Goal: Transaction & Acquisition: Download file/media

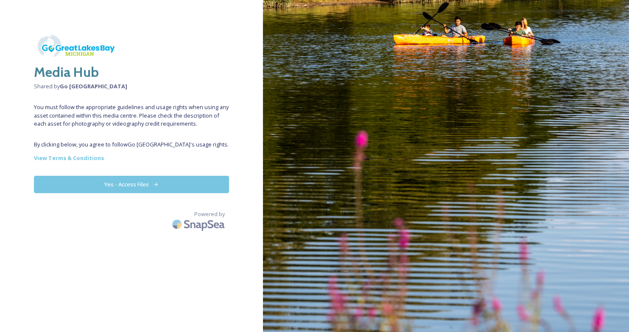
click at [108, 184] on button "Yes - Access Files" at bounding box center [131, 184] width 195 height 17
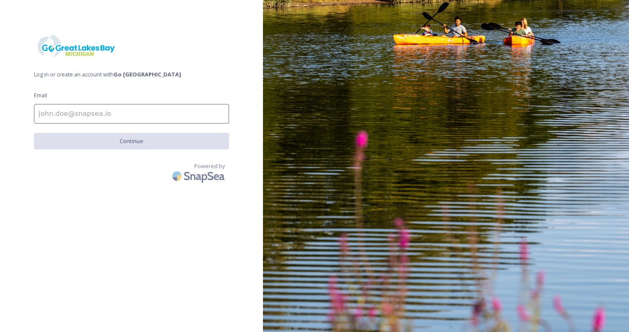
click at [84, 116] on input at bounding box center [131, 114] width 195 height 20
type input "mfuerstenberg@greenspring.com"
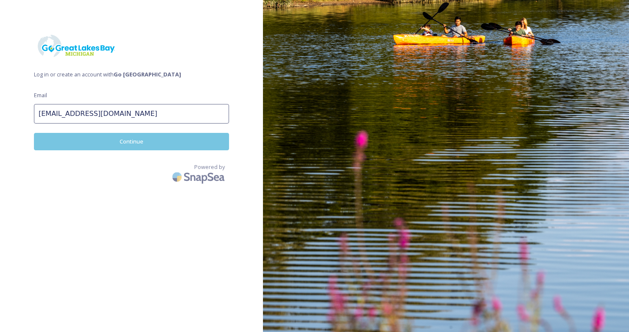
click at [112, 140] on button "Continue" at bounding box center [131, 141] width 195 height 17
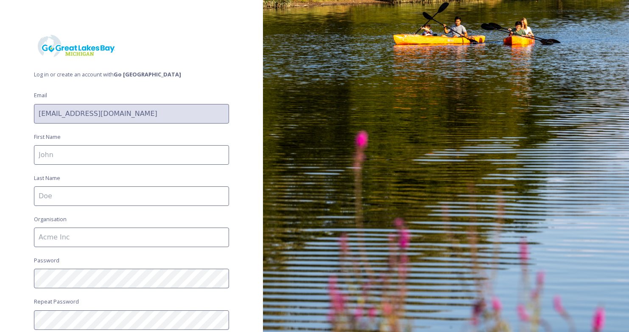
click at [84, 150] on input at bounding box center [131, 155] width 195 height 20
type input "Madeline"
type input "Fuerstenberg"
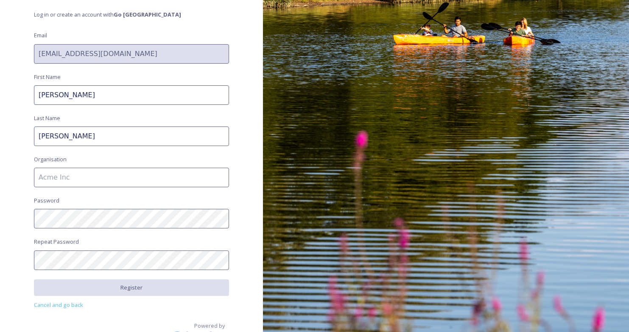
scroll to position [63, 0]
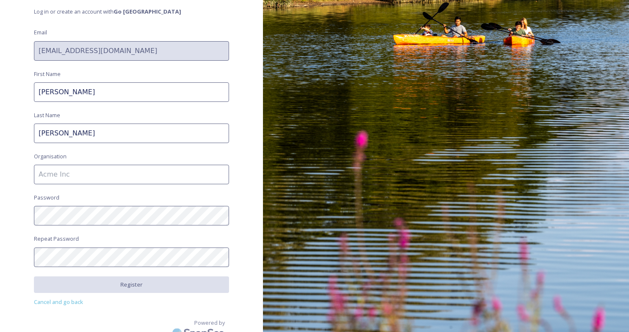
click at [97, 175] on input at bounding box center [131, 175] width 195 height 20
type input "Greenspring Media"
click at [14, 198] on div "Log in or create an account with Go Great Lakes Bay Email mfuerstenberg@greensp…" at bounding box center [131, 103] width 263 height 264
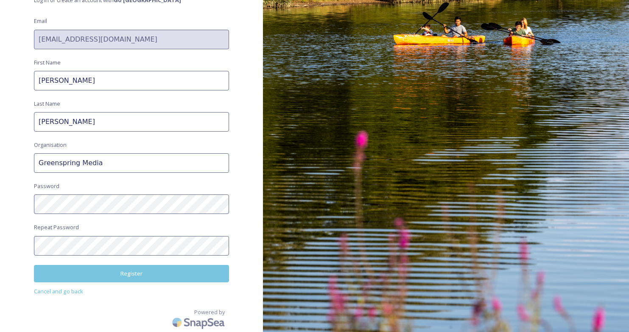
click at [107, 274] on button "Register" at bounding box center [131, 273] width 195 height 17
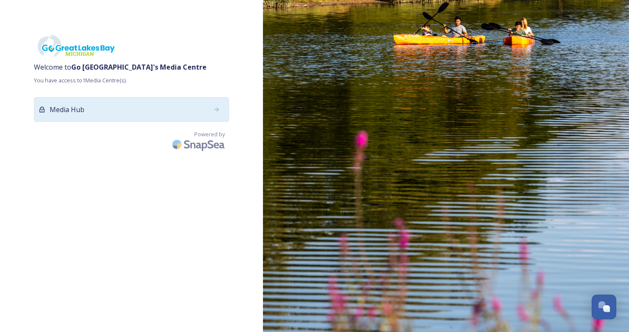
click at [159, 112] on div "Media Hub" at bounding box center [131, 109] width 195 height 25
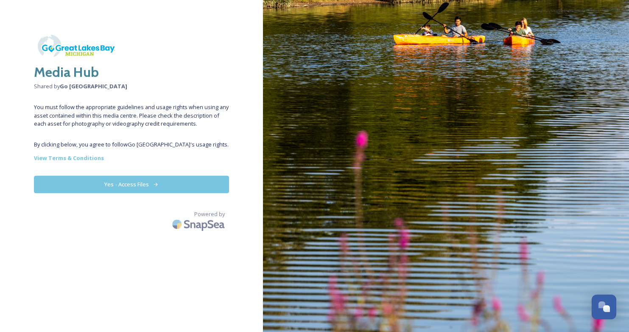
click at [185, 185] on button "Yes - Access Files" at bounding box center [131, 184] width 195 height 17
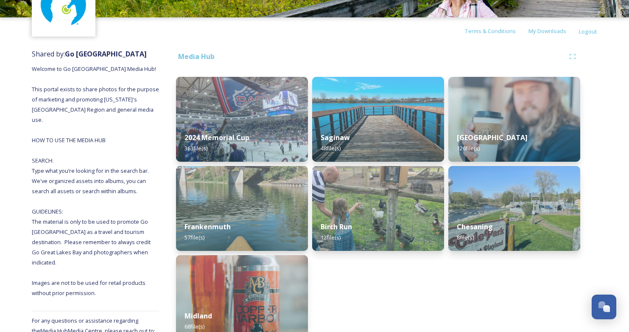
scroll to position [76, 0]
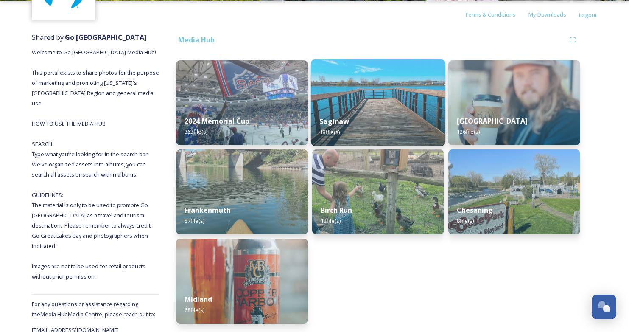
click at [344, 111] on div "Saginaw 48 file(s)" at bounding box center [378, 126] width 134 height 39
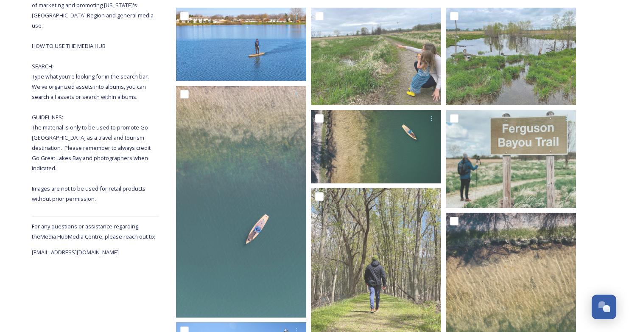
scroll to position [154, 0]
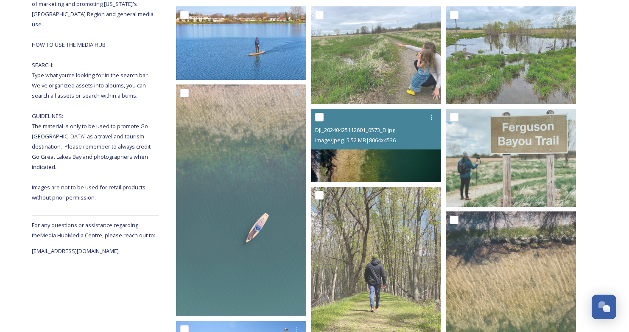
click at [386, 158] on img at bounding box center [376, 145] width 130 height 73
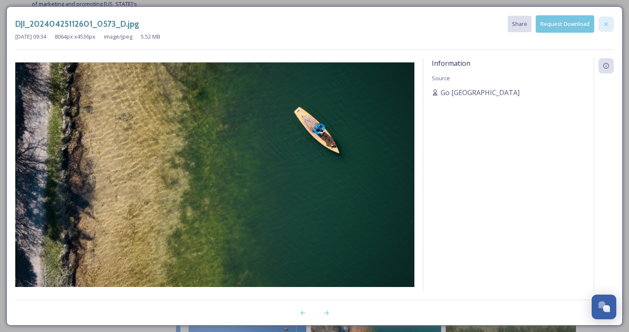
click at [611, 21] on div at bounding box center [605, 24] width 15 height 15
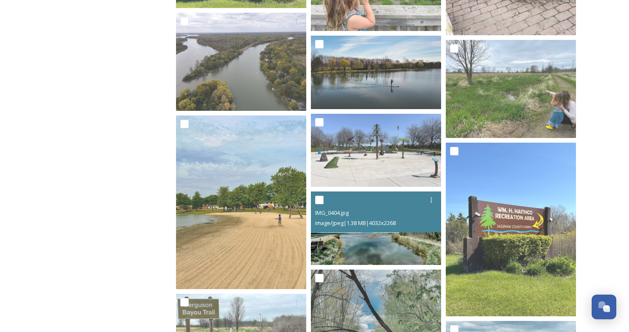
scroll to position [1277, 0]
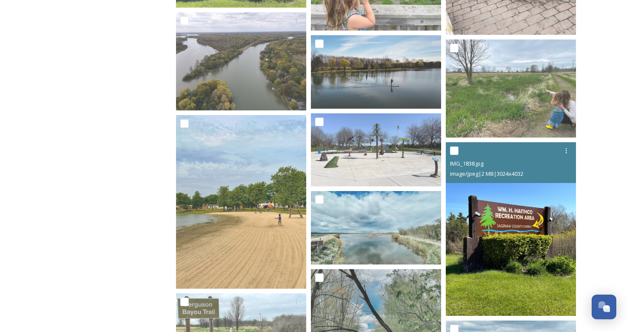
click at [456, 149] on input "checkbox" at bounding box center [454, 150] width 8 height 8
checkbox input "true"
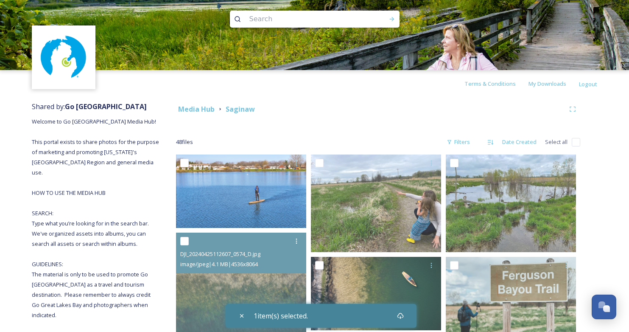
scroll to position [0, 0]
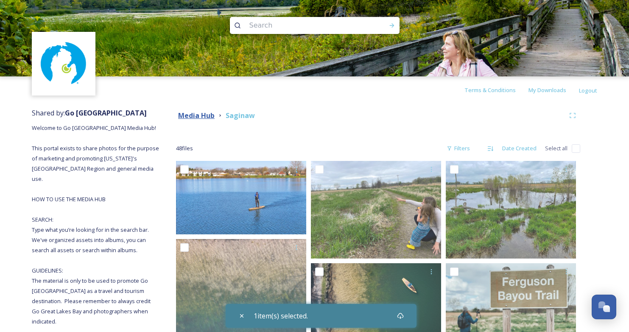
click at [207, 113] on strong "Media Hub" at bounding box center [196, 115] width 36 height 9
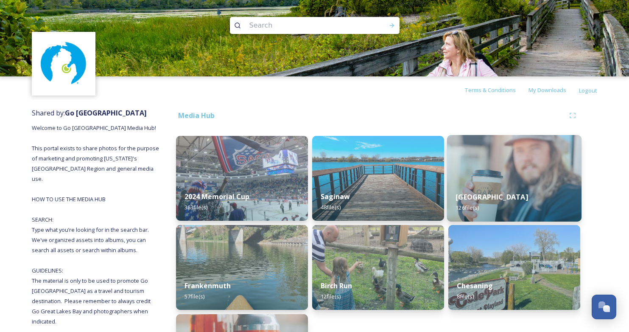
click at [483, 177] on img at bounding box center [514, 178] width 134 height 87
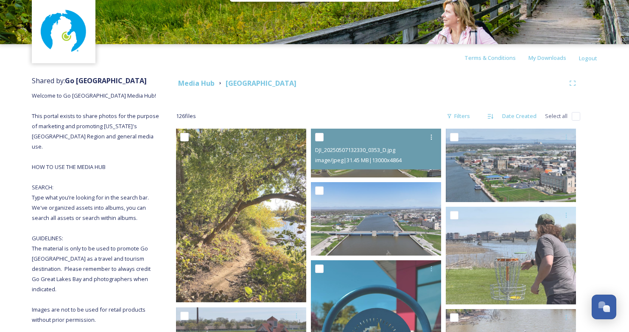
scroll to position [34, 0]
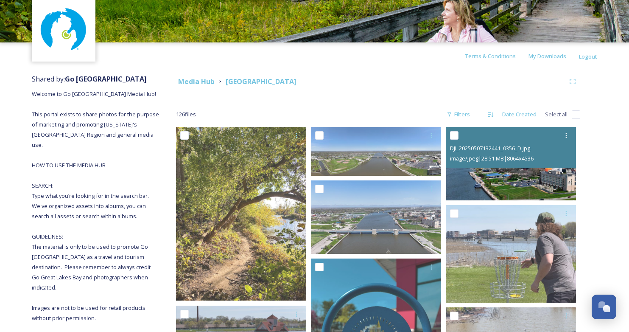
click at [458, 135] on input "checkbox" at bounding box center [454, 135] width 8 height 8
checkbox input "true"
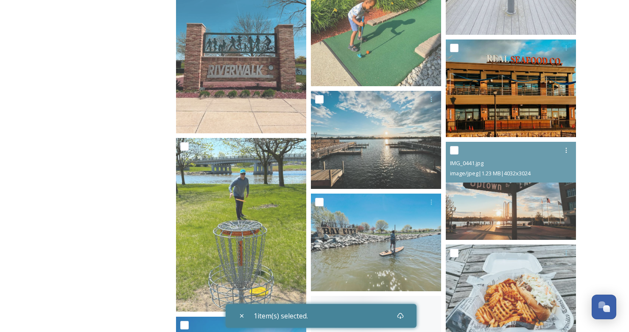
scroll to position [817, 0]
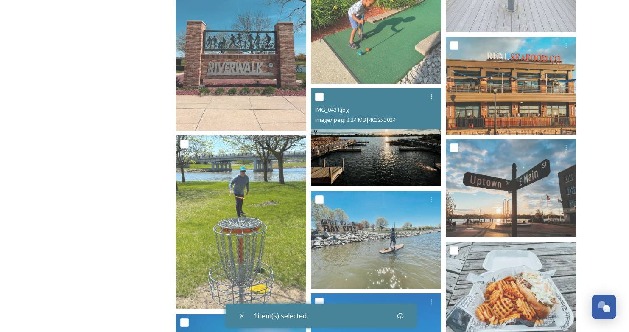
click at [319, 95] on input "checkbox" at bounding box center [319, 96] width 8 height 8
checkbox input "true"
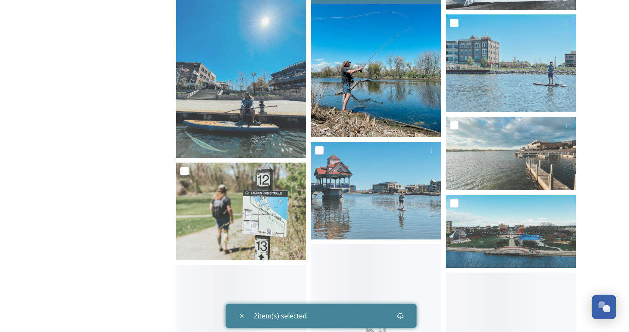
scroll to position [1156, 0]
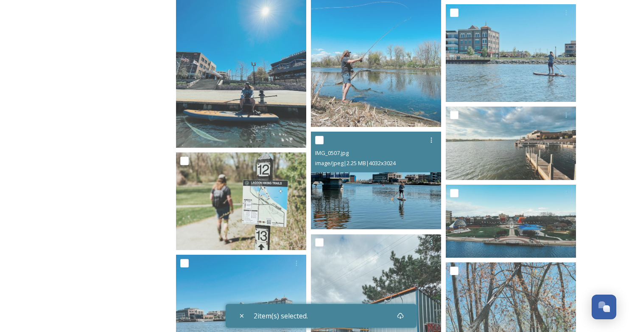
click at [319, 139] on input "checkbox" at bounding box center [319, 140] width 8 height 8
checkbox input "true"
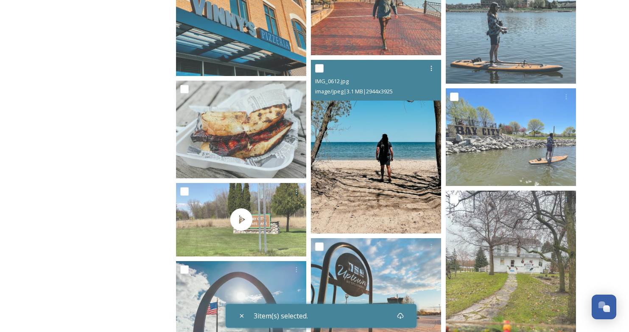
scroll to position [2071, 0]
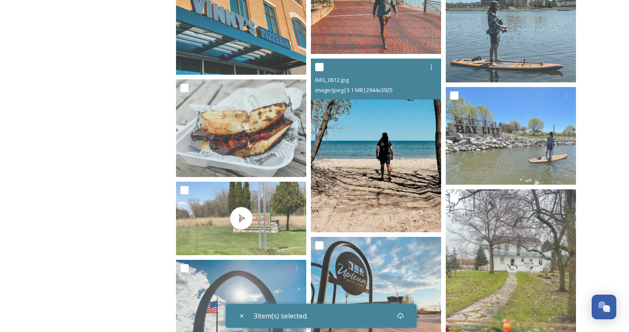
click at [319, 65] on input "checkbox" at bounding box center [319, 67] width 8 height 8
checkbox input "true"
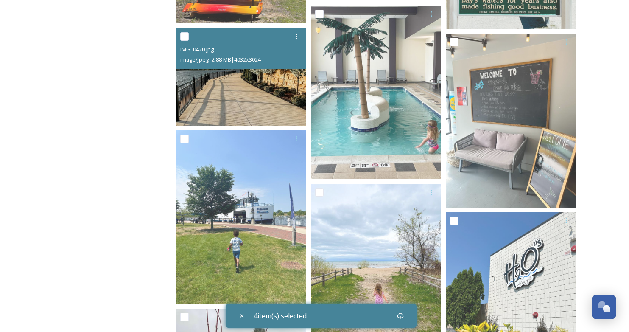
scroll to position [2935, 0]
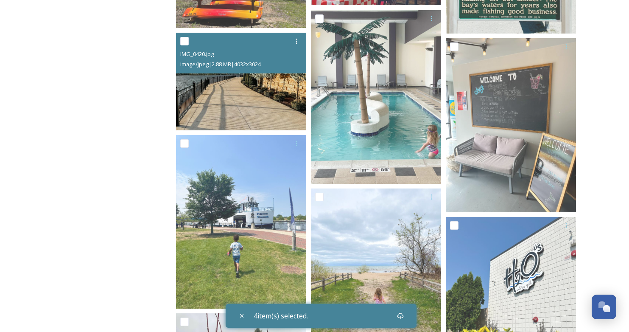
click at [189, 38] on div at bounding box center [242, 41] width 124 height 15
click at [183, 39] on input "checkbox" at bounding box center [184, 41] width 8 height 8
checkbox input "true"
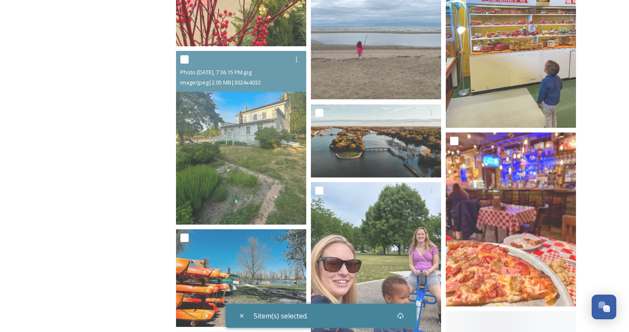
scroll to position [3379, 0]
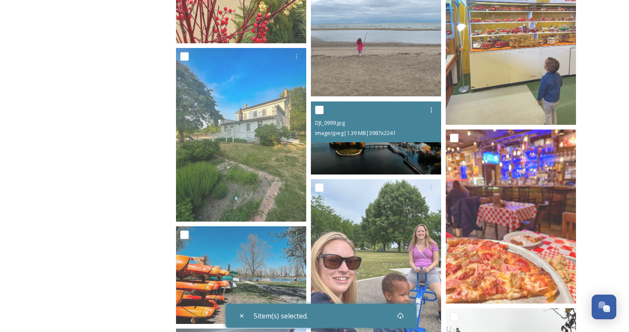
click at [321, 110] on input "checkbox" at bounding box center [319, 110] width 8 height 8
checkbox input "true"
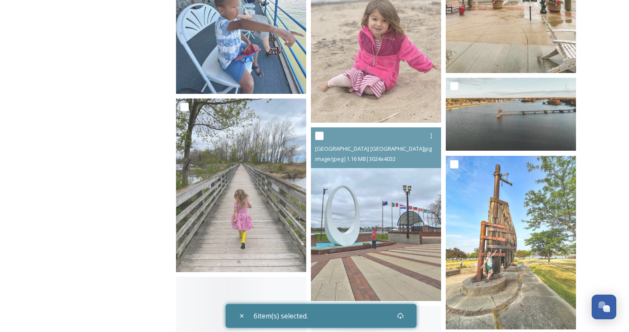
scroll to position [3788, 0]
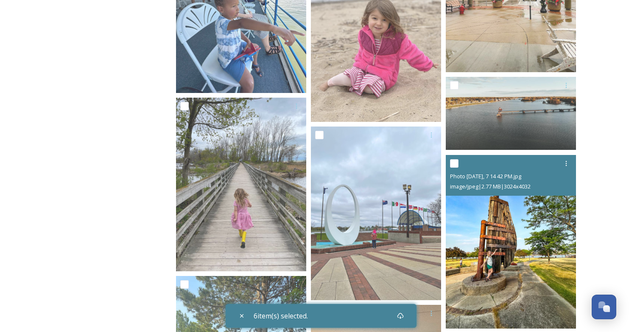
click at [455, 161] on input "checkbox" at bounding box center [454, 163] width 8 height 8
checkbox input "true"
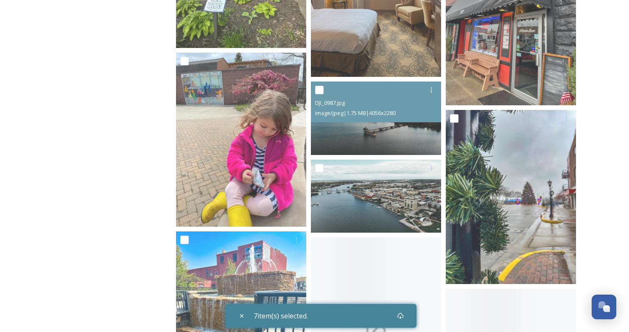
scroll to position [4209, 0]
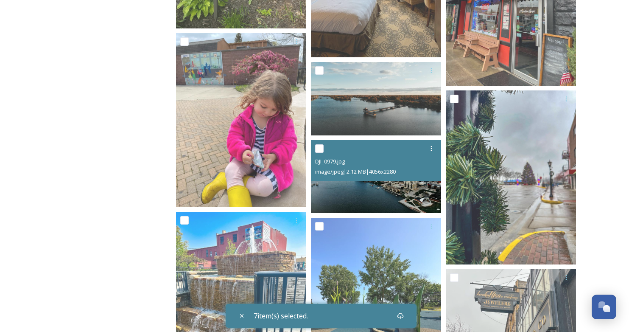
click at [320, 146] on input "checkbox" at bounding box center [319, 148] width 8 height 8
checkbox input "true"
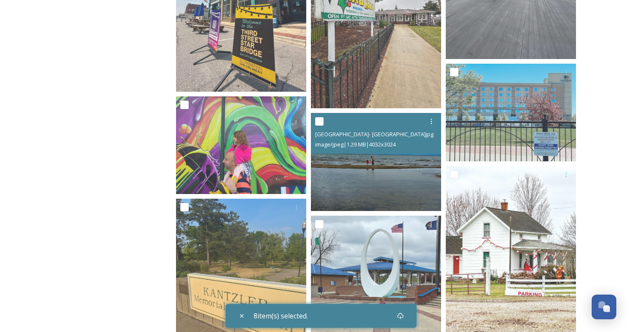
scroll to position [5848, 0]
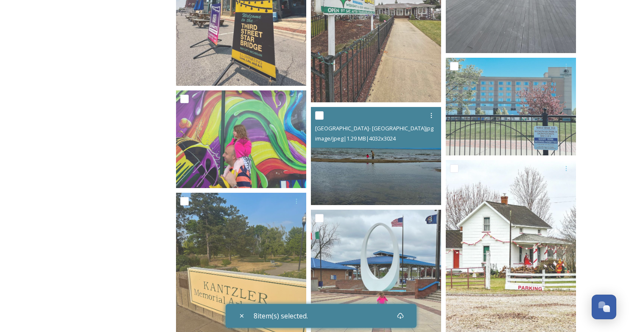
click at [322, 116] on input "checkbox" at bounding box center [319, 115] width 8 height 8
checkbox input "true"
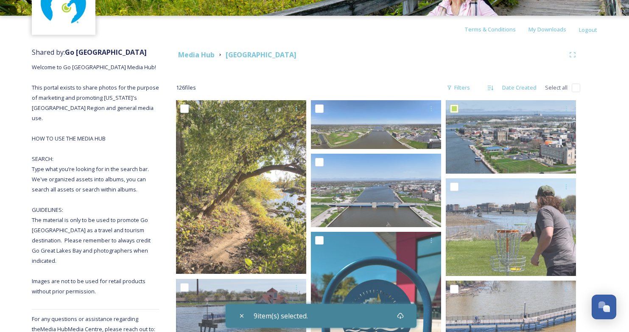
scroll to position [0, 0]
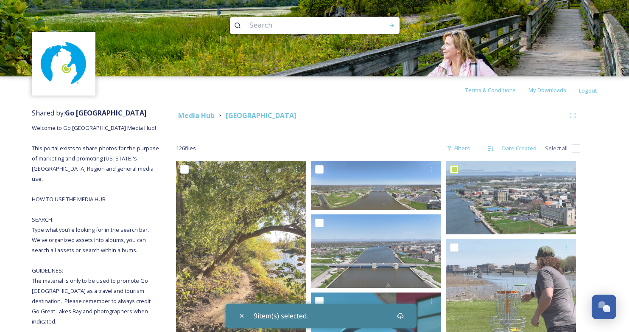
click at [184, 120] on div "Media Hub" at bounding box center [196, 115] width 36 height 11
click at [192, 111] on strong "Media Hub" at bounding box center [196, 115] width 36 height 9
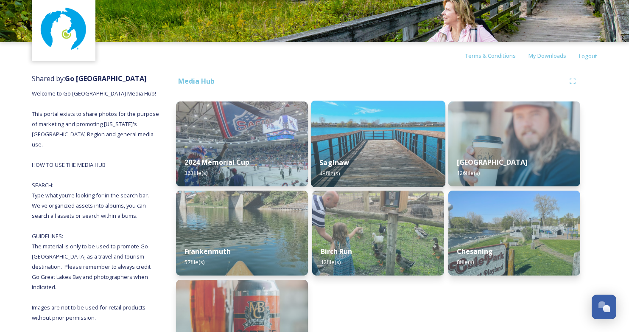
scroll to position [35, 0]
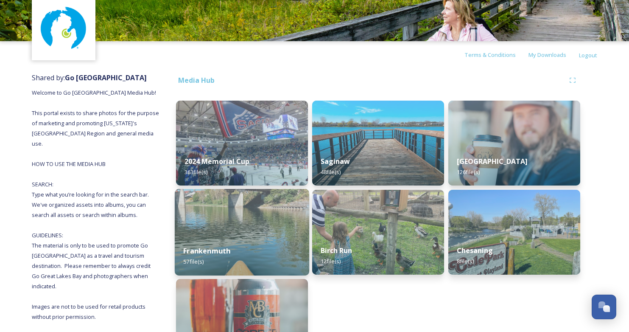
click at [228, 238] on div "Frankenmuth 57 file(s)" at bounding box center [242, 256] width 134 height 39
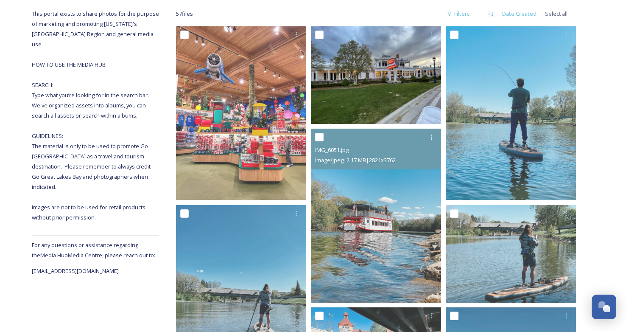
scroll to position [135, 0]
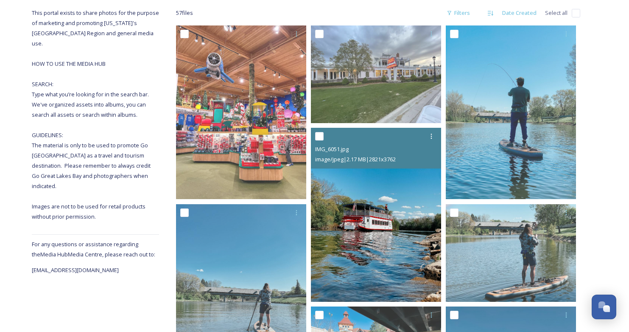
click at [322, 135] on input "checkbox" at bounding box center [319, 136] width 8 height 8
checkbox input "true"
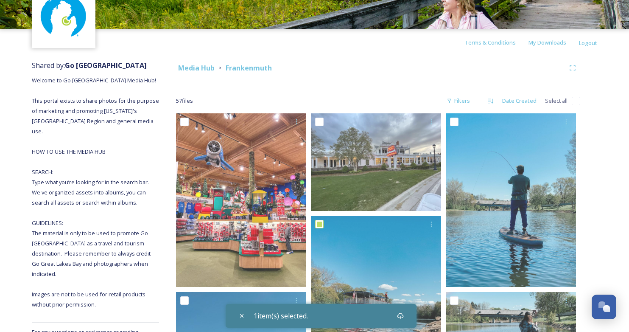
scroll to position [0, 0]
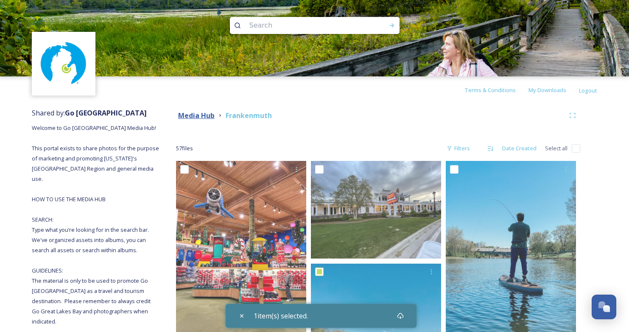
click at [201, 115] on strong "Media Hub" at bounding box center [196, 115] width 36 height 9
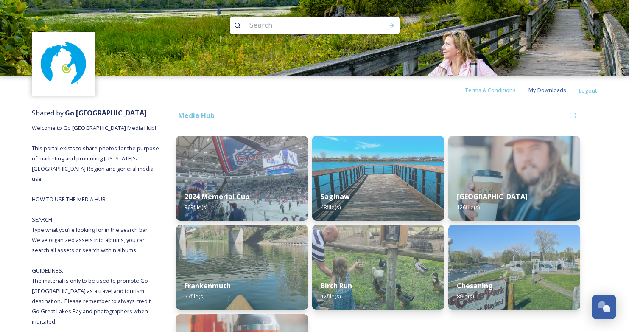
click at [554, 92] on span "My Downloads" at bounding box center [548, 90] width 38 height 8
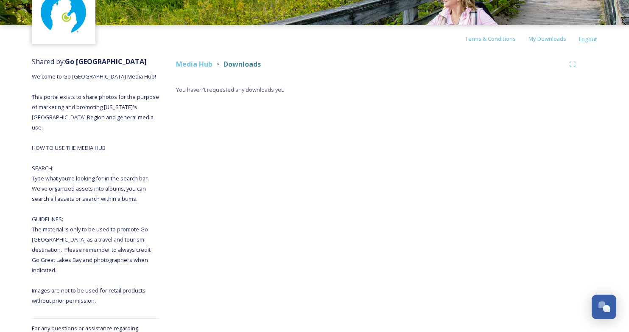
scroll to position [68, 0]
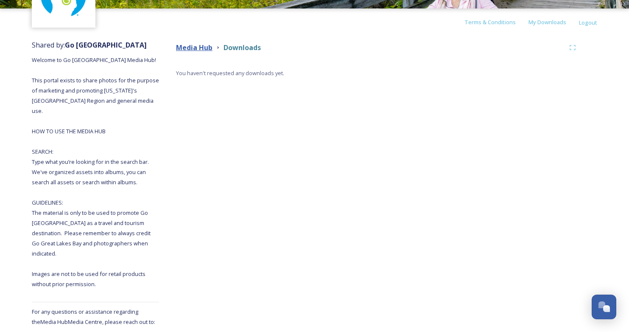
click at [204, 48] on strong "Media Hub" at bounding box center [194, 47] width 36 height 9
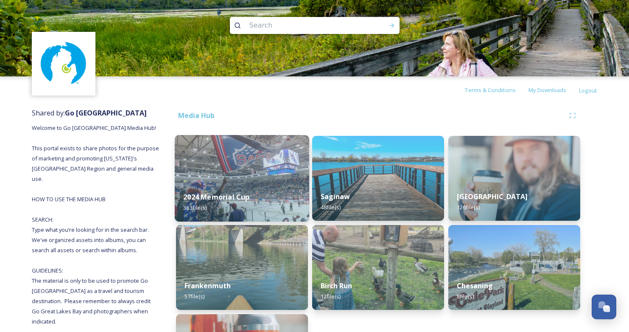
click at [233, 185] on div "2024 Memorial Cup 363 file(s)" at bounding box center [242, 202] width 134 height 39
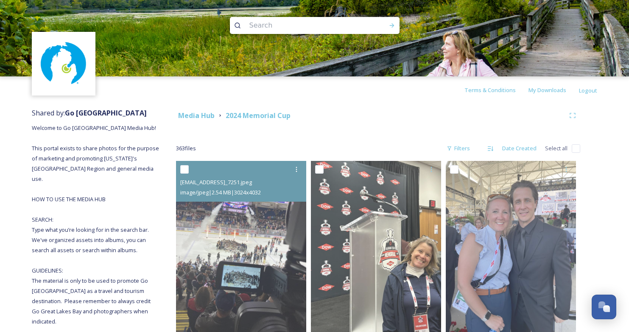
scroll to position [36, 0]
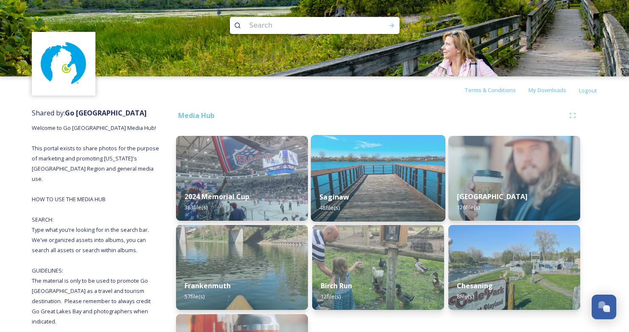
click at [357, 179] on img at bounding box center [378, 178] width 134 height 87
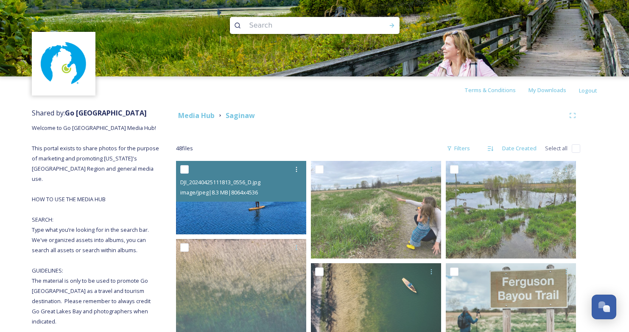
click at [265, 197] on div "image/jpeg | 8.3 MB | 8064 x 4536" at bounding box center [242, 192] width 124 height 10
click at [190, 171] on div at bounding box center [242, 169] width 124 height 15
click at [182, 168] on input "checkbox" at bounding box center [184, 169] width 8 height 8
checkbox input "true"
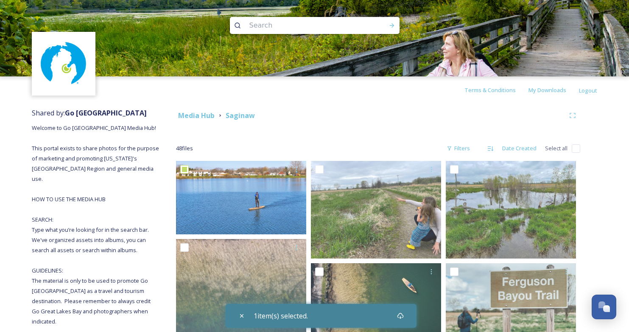
click at [227, 314] on div "1 item(s) selected." at bounding box center [321, 316] width 191 height 24
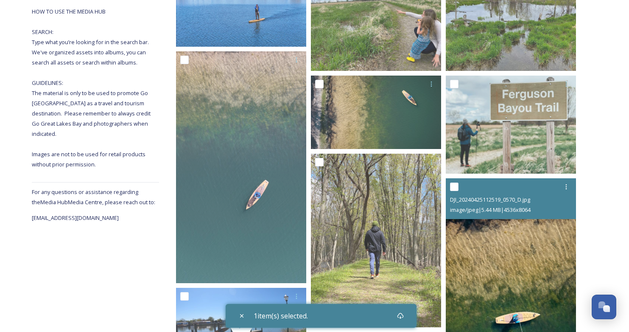
scroll to position [180, 0]
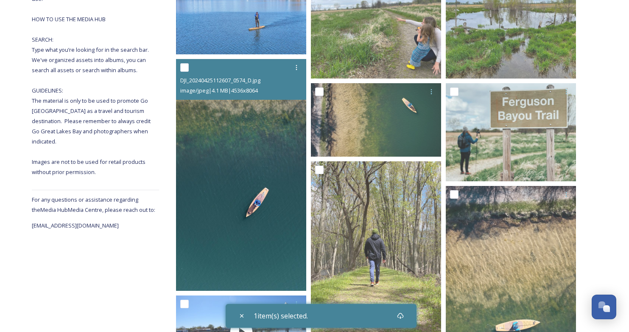
click at [183, 67] on input "checkbox" at bounding box center [184, 67] width 8 height 8
checkbox input "true"
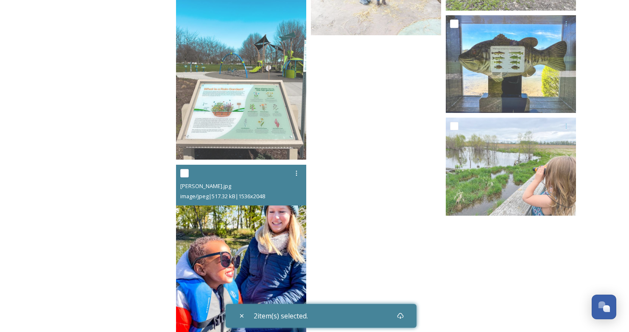
scroll to position [2168, 0]
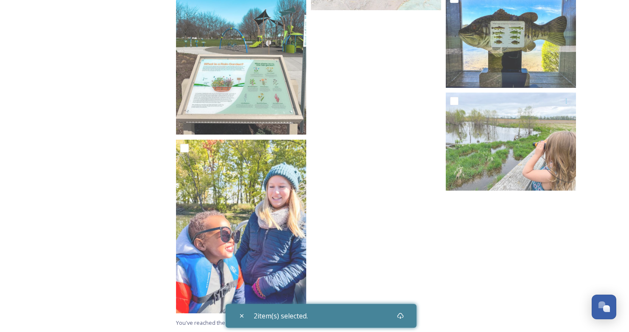
click at [286, 316] on span "2 item(s) selected." at bounding box center [281, 315] width 54 height 10
click at [403, 314] on icon at bounding box center [400, 315] width 7 height 7
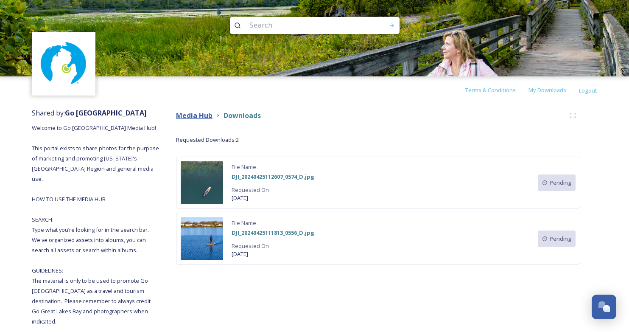
click at [204, 115] on strong "Media Hub" at bounding box center [194, 115] width 36 height 9
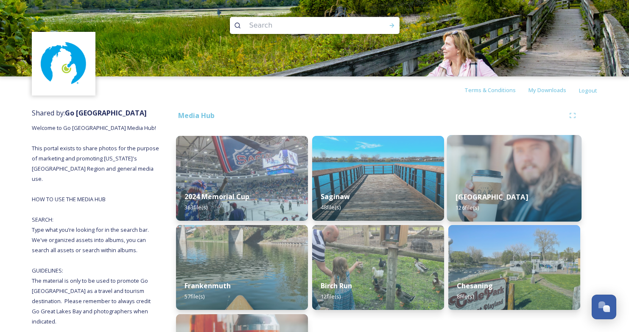
click at [465, 181] on img at bounding box center [514, 178] width 134 height 87
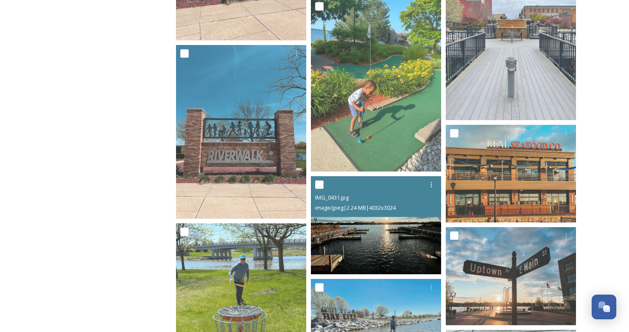
scroll to position [731, 0]
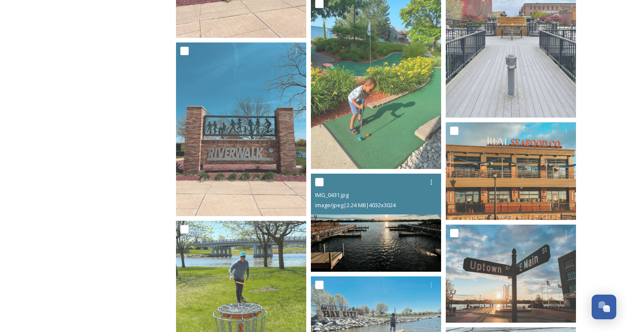
click at [320, 183] on input "checkbox" at bounding box center [319, 182] width 8 height 8
checkbox input "true"
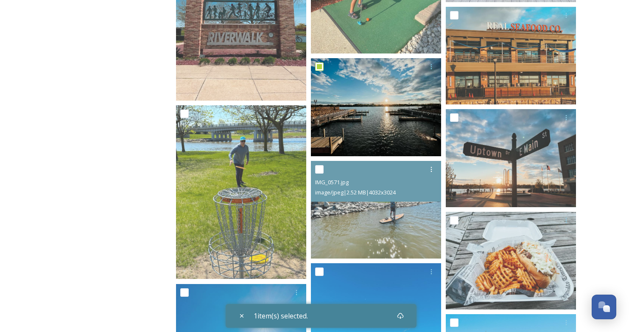
scroll to position [848, 0]
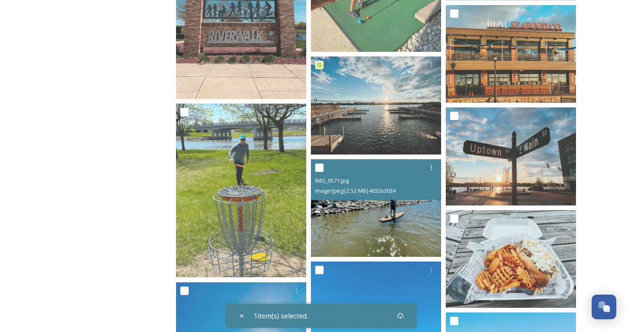
click at [318, 167] on input "checkbox" at bounding box center [319, 167] width 8 height 8
checkbox input "true"
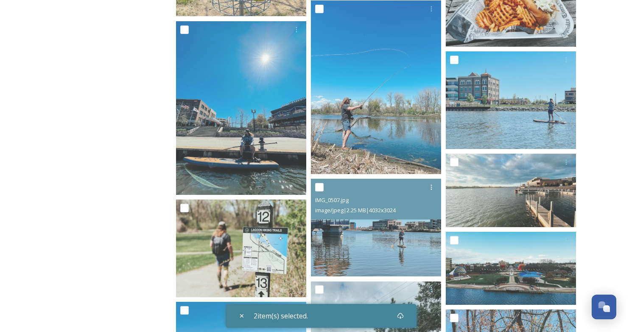
scroll to position [1110, 0]
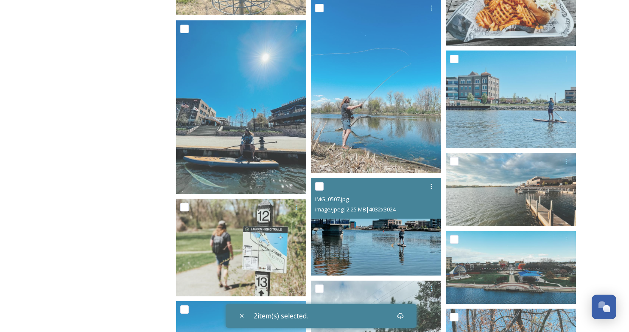
click at [320, 185] on input "checkbox" at bounding box center [319, 186] width 8 height 8
checkbox input "true"
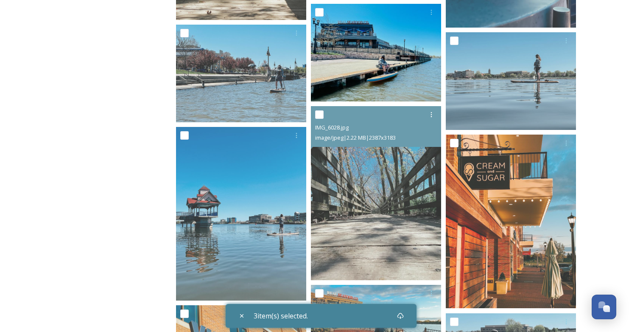
scroll to position [1756, 0]
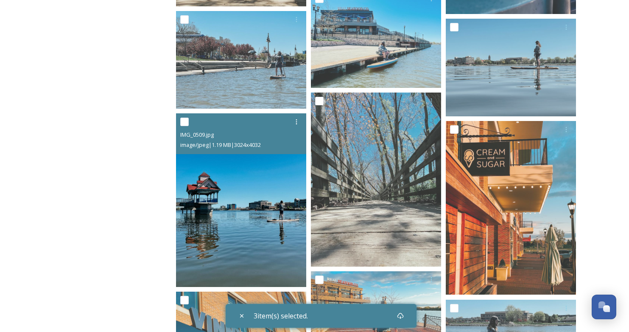
click at [187, 122] on input "checkbox" at bounding box center [184, 121] width 8 height 8
checkbox input "true"
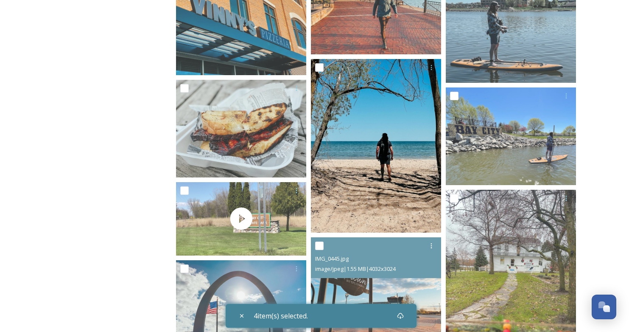
scroll to position [2069, 0]
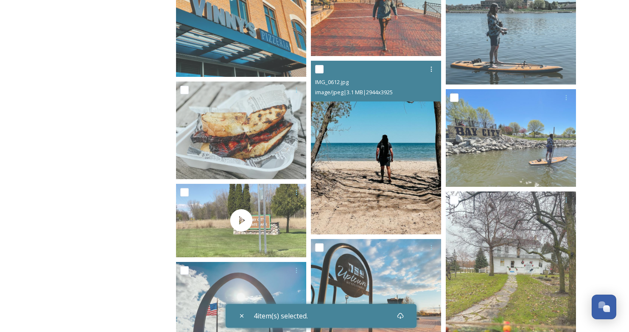
click at [321, 67] on input "checkbox" at bounding box center [319, 69] width 8 height 8
checkbox input "true"
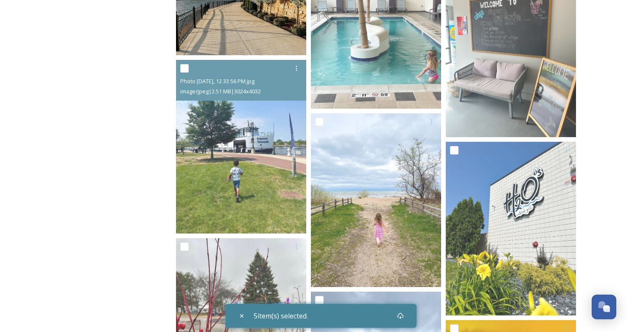
scroll to position [3011, 0]
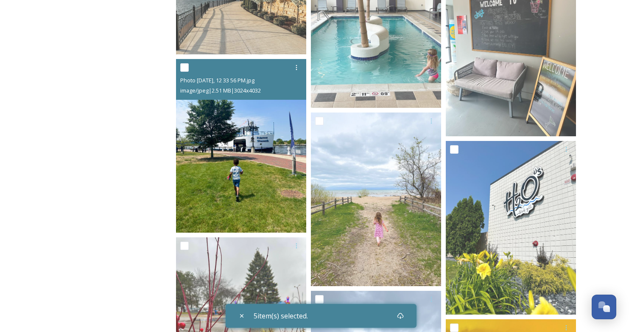
click at [182, 64] on input "checkbox" at bounding box center [184, 67] width 8 height 8
checkbox input "true"
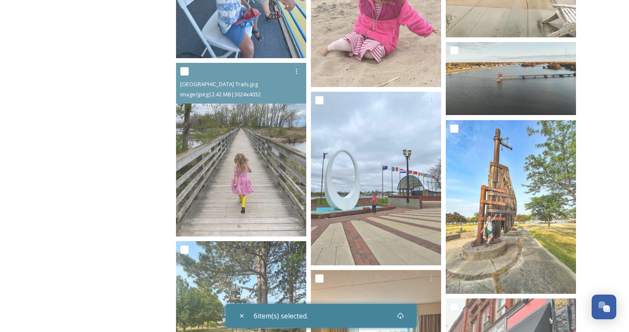
scroll to position [3829, 0]
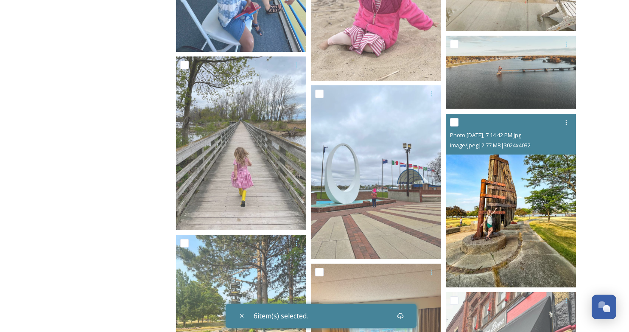
click at [456, 124] on input "checkbox" at bounding box center [454, 122] width 8 height 8
checkbox input "true"
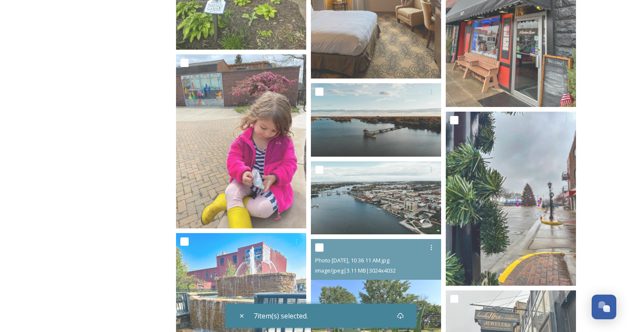
scroll to position [4188, 0]
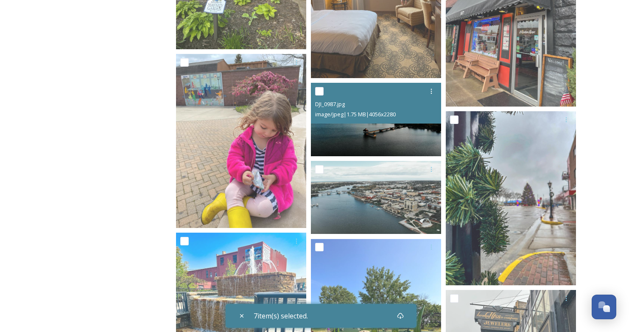
click at [321, 89] on input "checkbox" at bounding box center [319, 91] width 8 height 8
checkbox input "true"
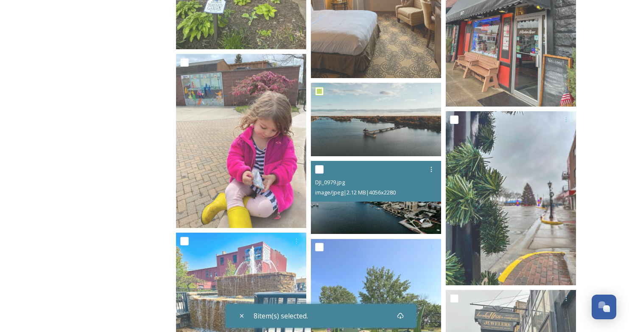
click at [320, 166] on input "checkbox" at bounding box center [319, 169] width 8 height 8
checkbox input "true"
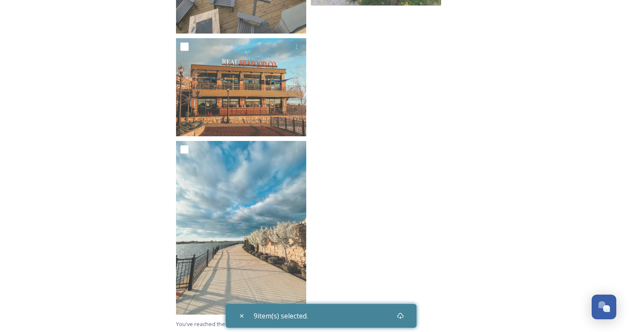
scroll to position [6405, 0]
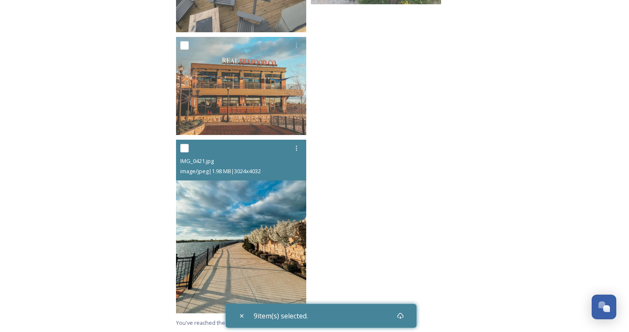
click at [186, 146] on input "checkbox" at bounding box center [184, 148] width 8 height 8
checkbox input "true"
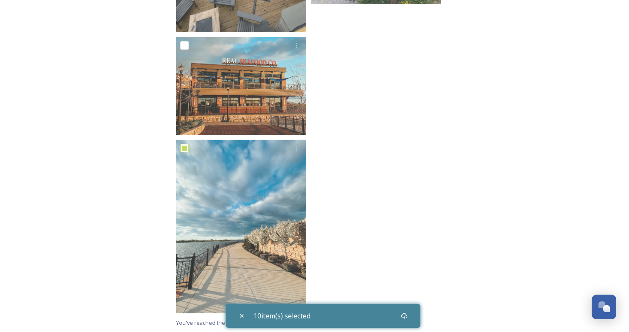
click at [301, 320] on span "10 item(s) selected." at bounding box center [283, 315] width 58 height 10
click at [407, 315] on icon at bounding box center [404, 316] width 6 height 6
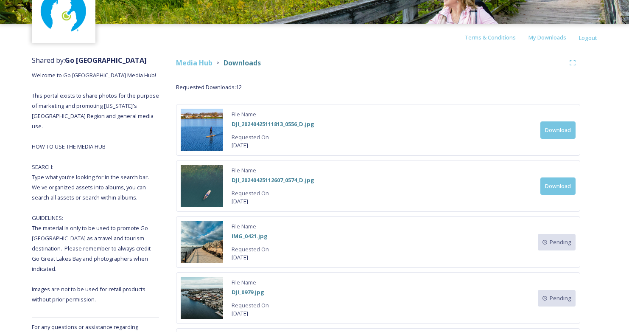
scroll to position [70, 0]
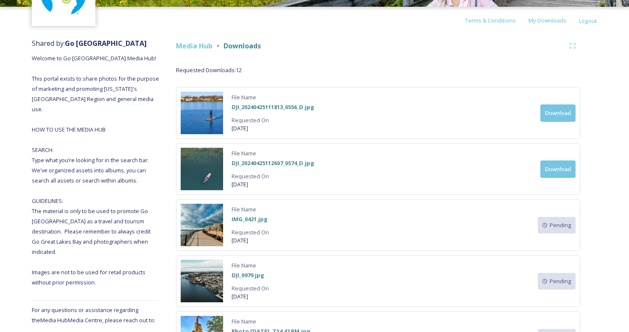
click at [559, 116] on button "Download" at bounding box center [557, 112] width 35 height 17
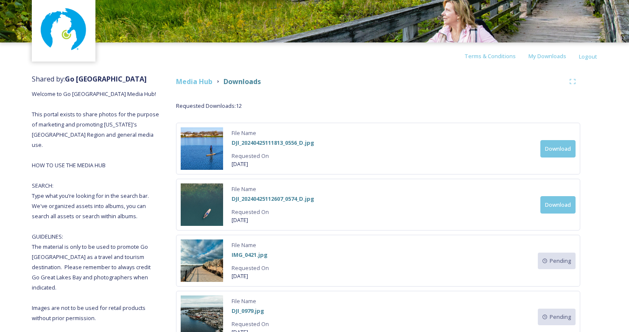
scroll to position [34, 0]
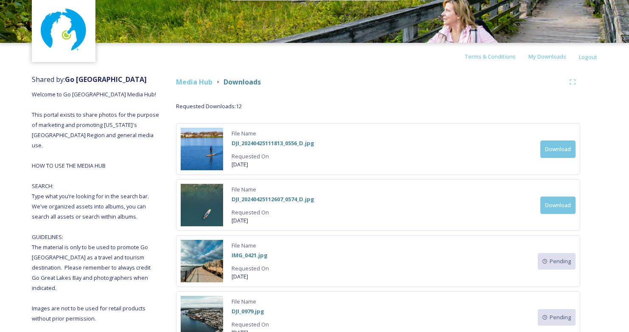
click at [554, 202] on button "Download" at bounding box center [557, 204] width 35 height 17
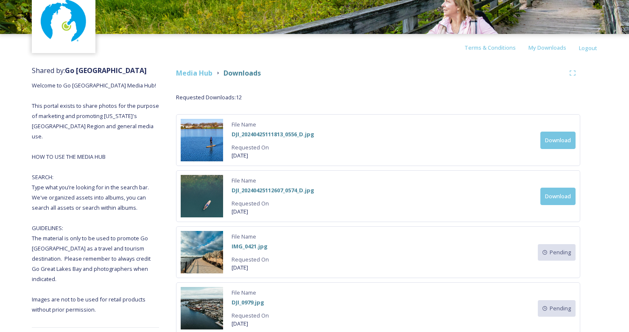
scroll to position [0, 0]
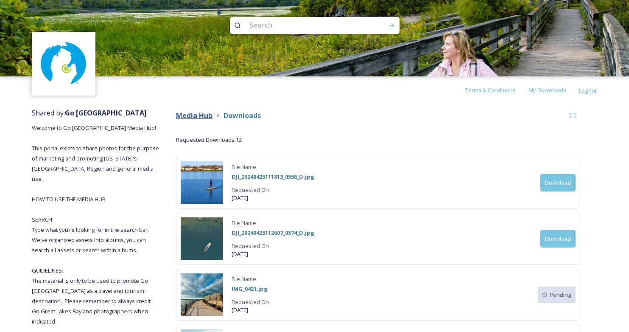
click at [189, 117] on strong "Media Hub" at bounding box center [194, 115] width 36 height 9
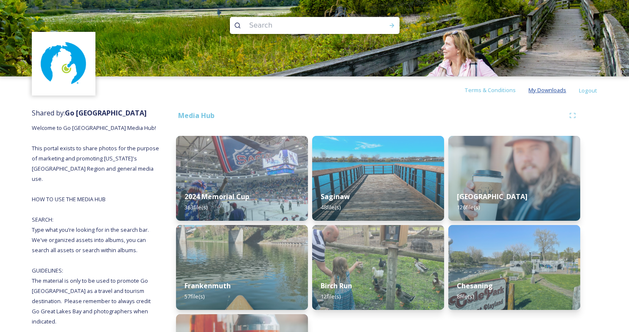
click at [548, 88] on span "My Downloads" at bounding box center [548, 90] width 38 height 8
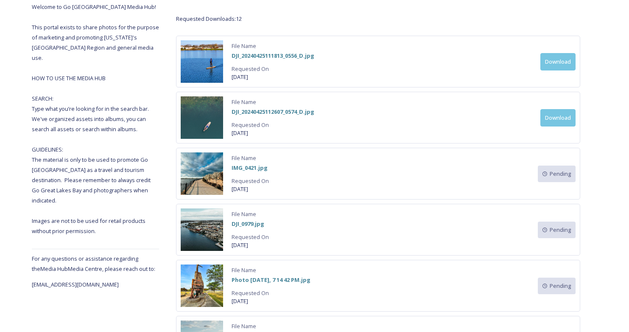
scroll to position [121, 0]
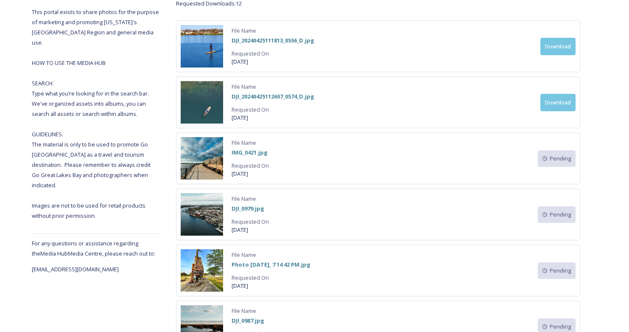
scroll to position [141, 0]
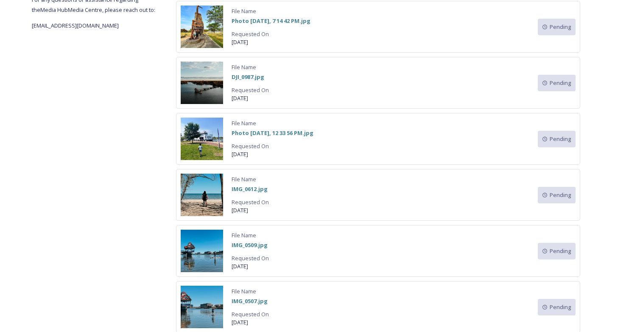
scroll to position [379, 0]
